Goal: Information Seeking & Learning: Compare options

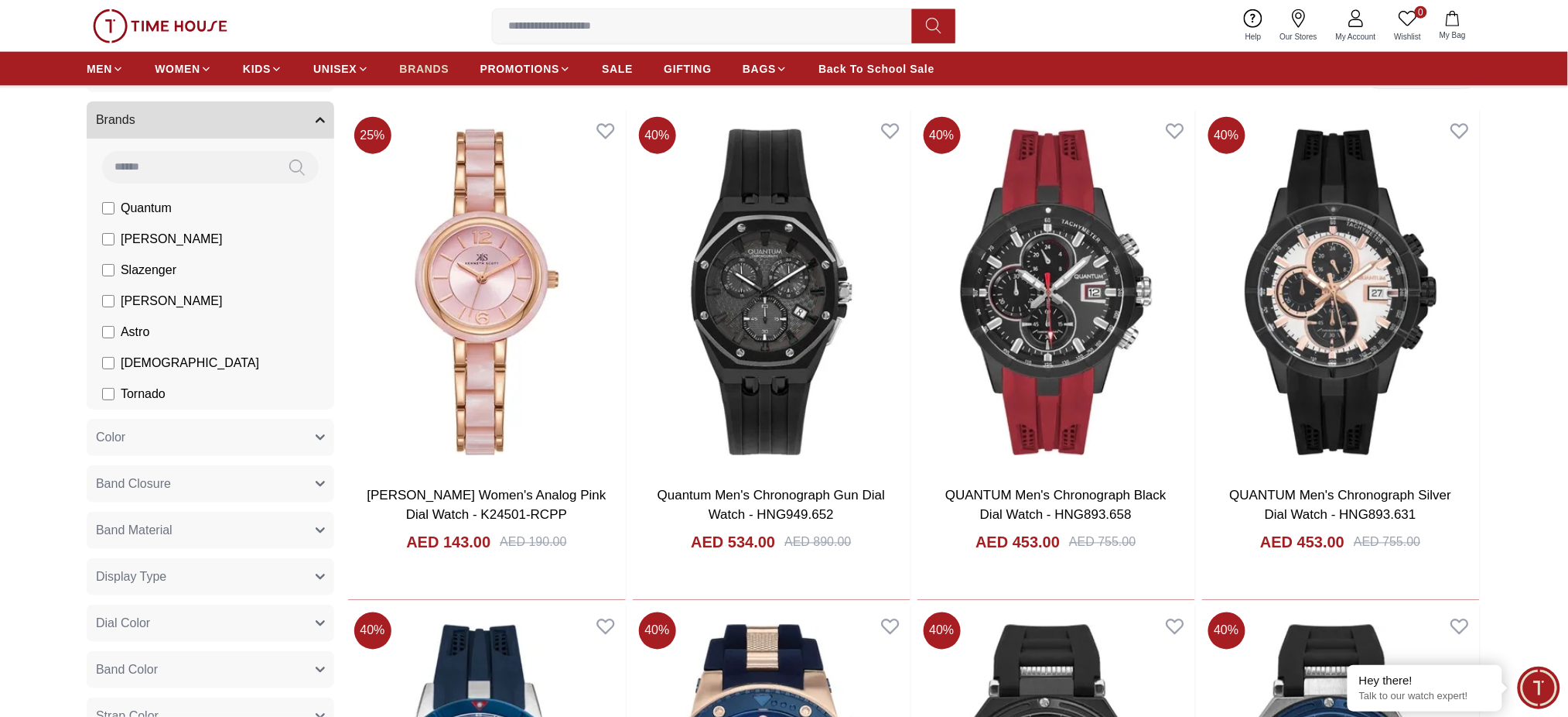
scroll to position [619, 0]
click at [415, 64] on span "BRANDS" at bounding box center [425, 69] width 50 height 16
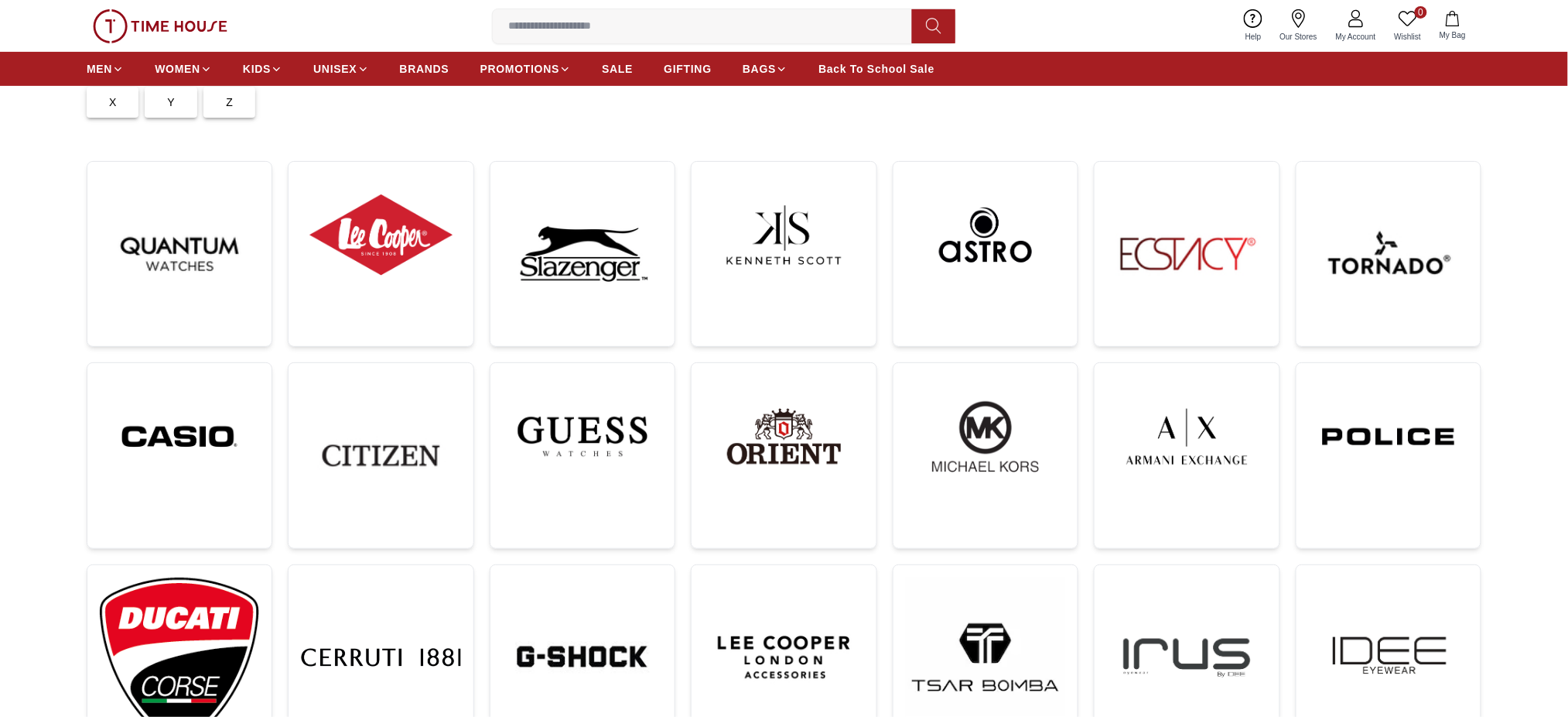
scroll to position [206, 0]
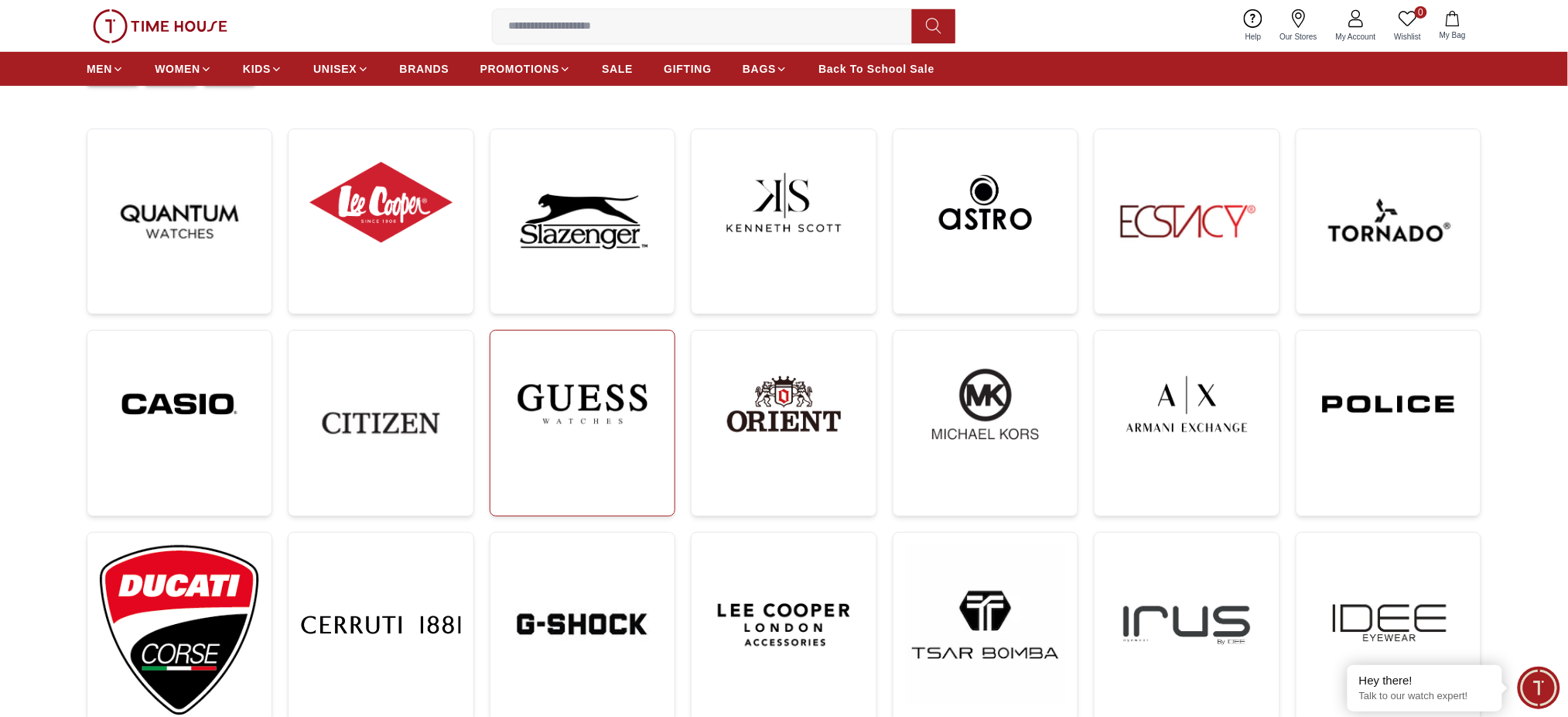
click at [621, 405] on img at bounding box center [582, 403] width 159 height 121
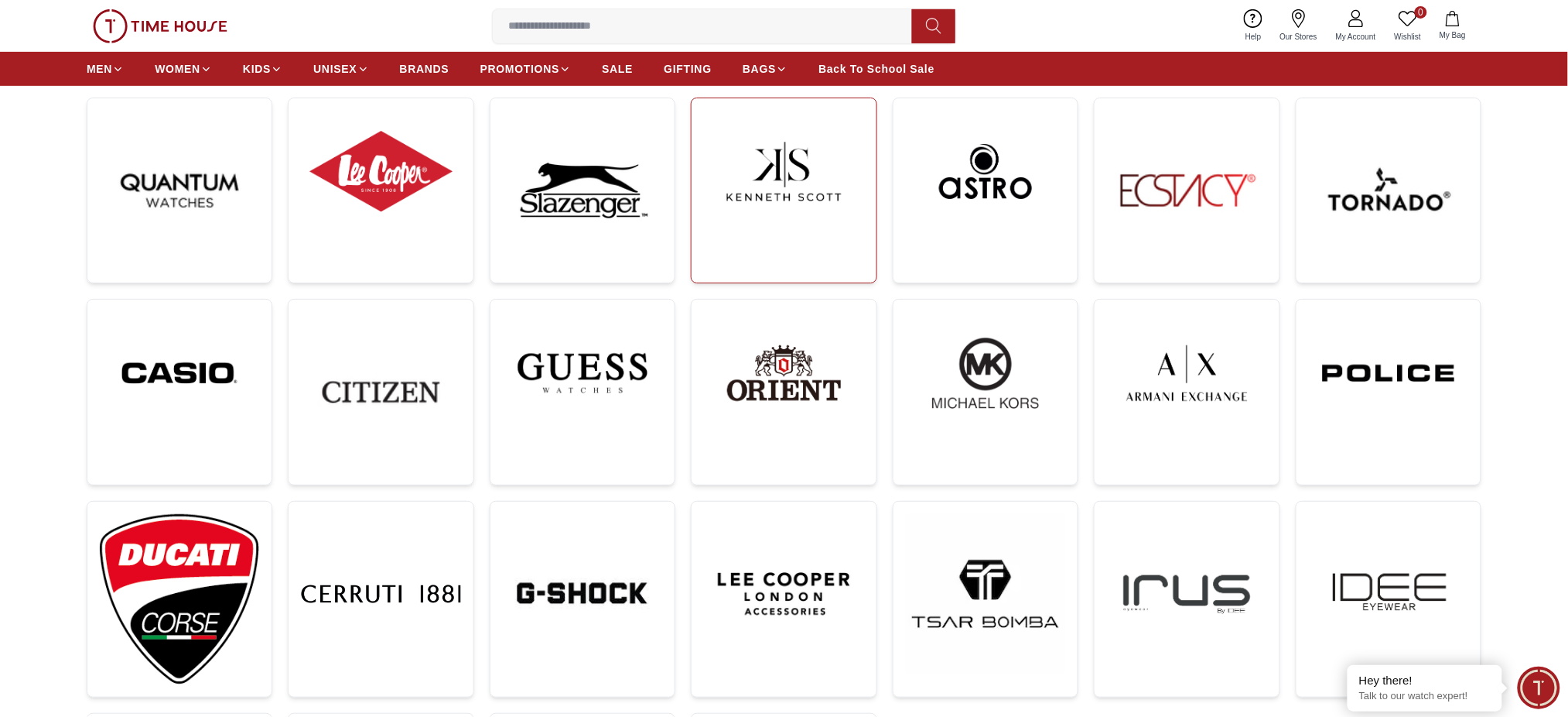
scroll to position [206, 0]
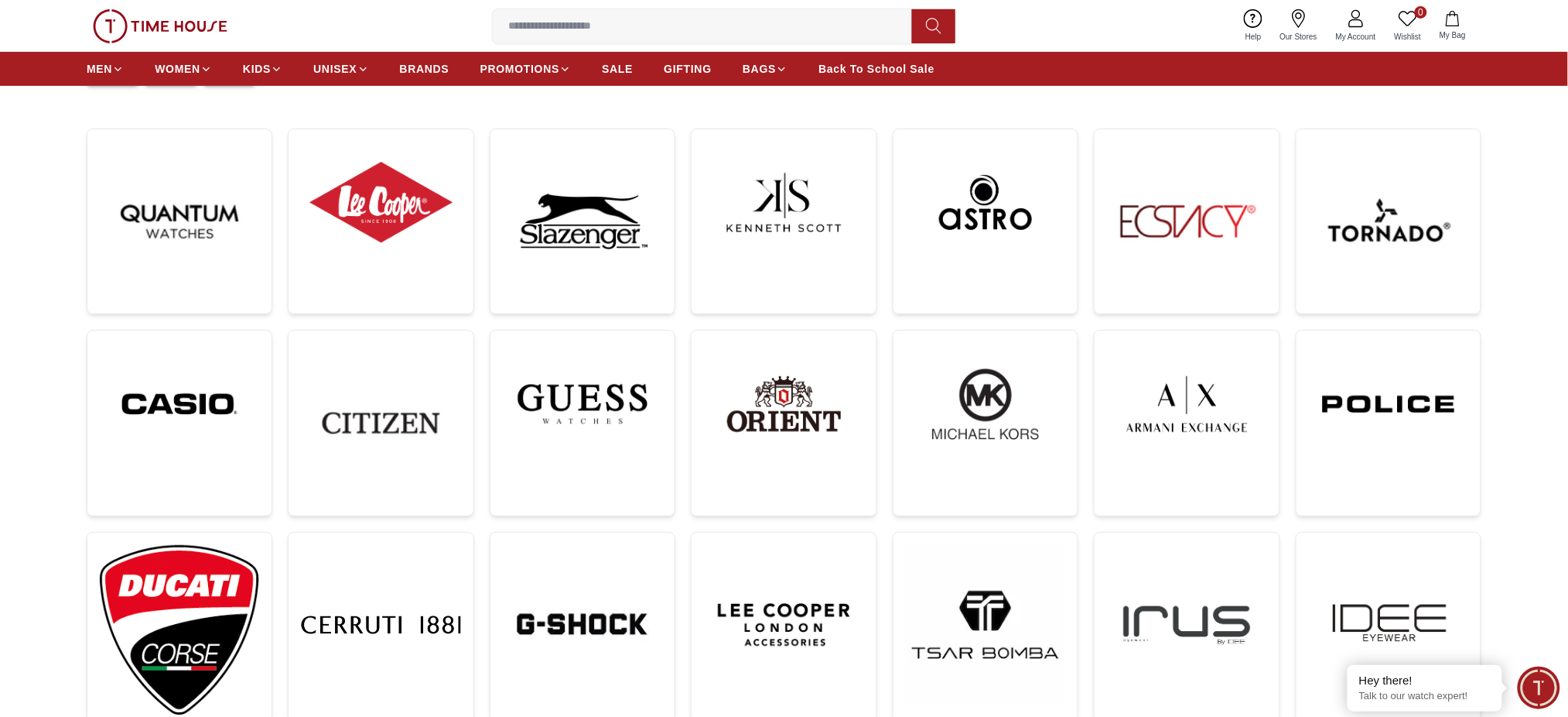
drag, startPoint x: 1511, startPoint y: 20, endPoint x: 1483, endPoint y: 16, distance: 28.3
click at [1511, 20] on div "0 Wishlist My Bag Help Our Stores My Account 0 Wishlist My Bag" at bounding box center [784, 26] width 1568 height 52
click at [1366, 437] on img at bounding box center [1389, 403] width 159 height 121
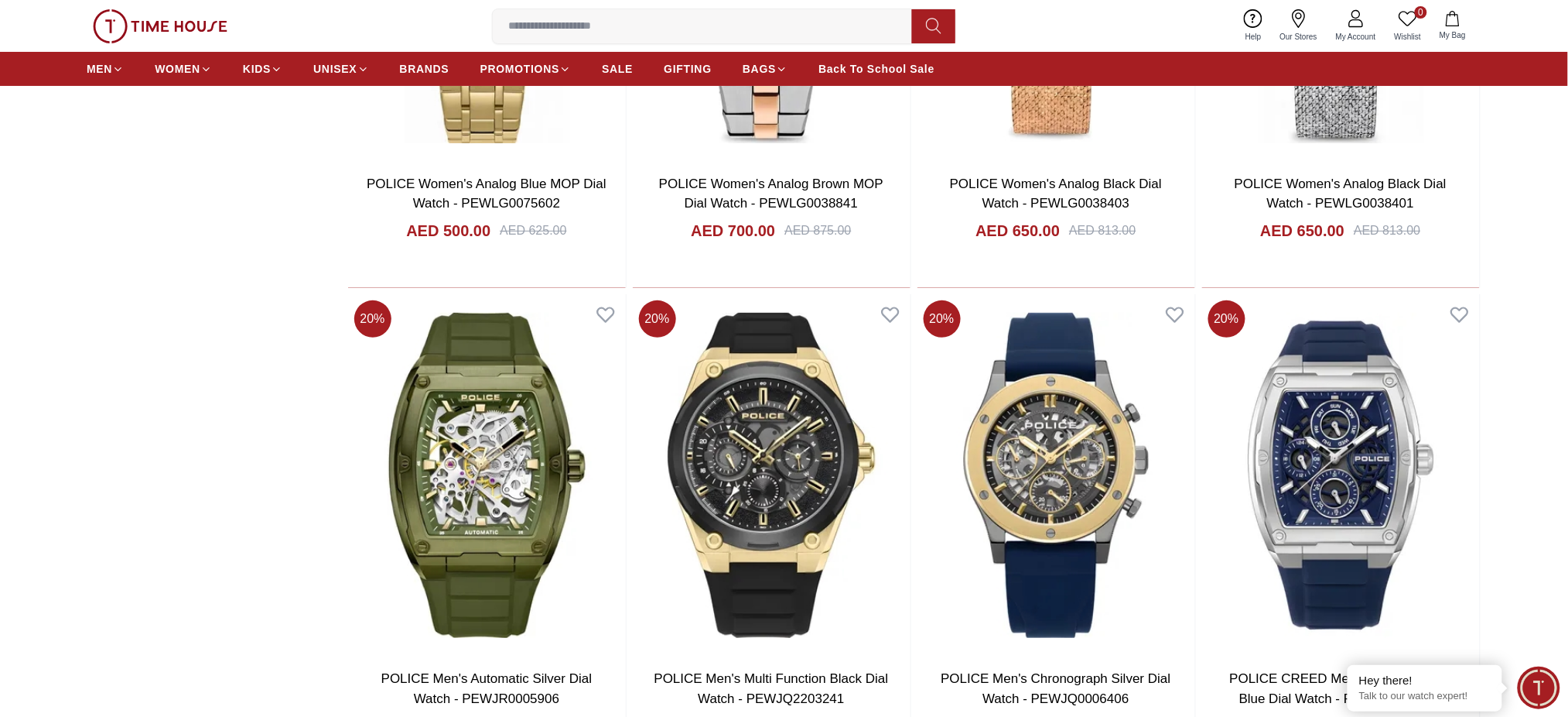
scroll to position [1961, 0]
